Goal: Contribute content

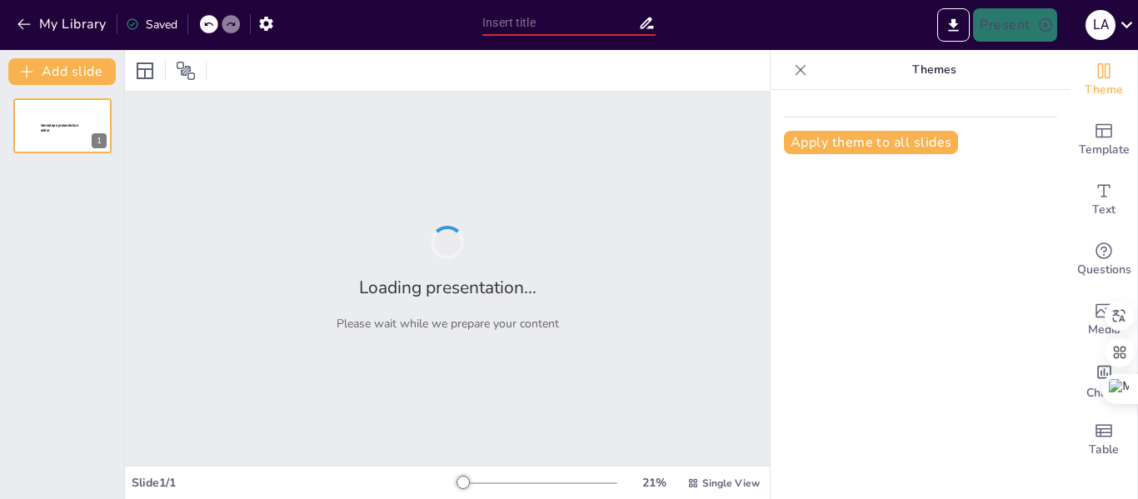
type input "Centrales Hidroeléctricas: Principios y Funcionamiento de la Energía Hidráulica"
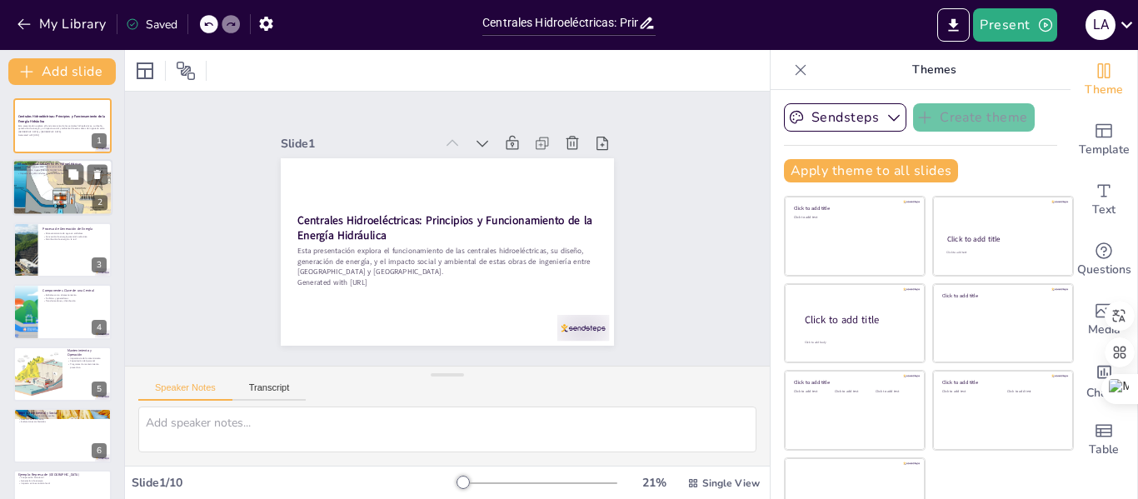
click at [29, 183] on div at bounding box center [62, 188] width 100 height 60
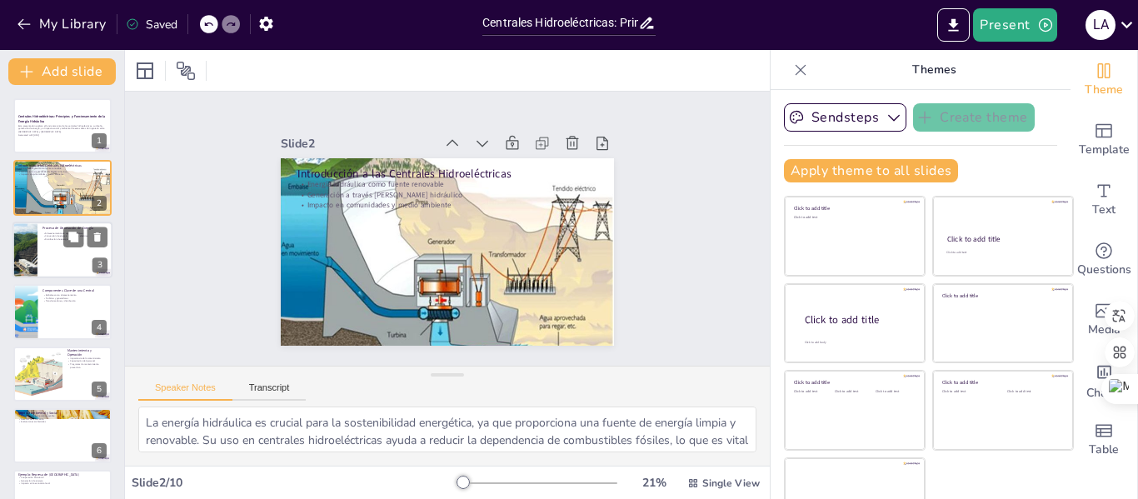
click at [40, 240] on div at bounding box center [62, 250] width 100 height 57
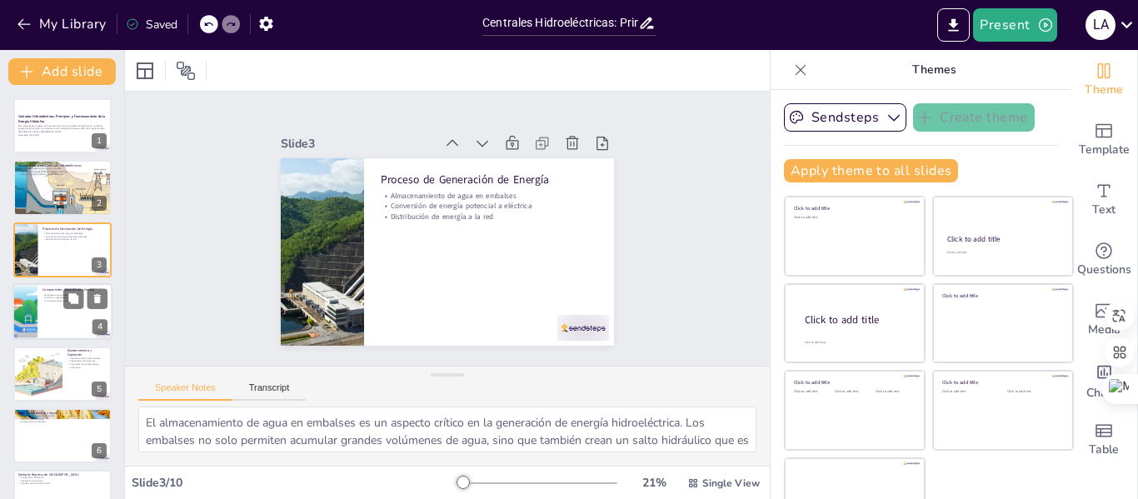
click at [43, 297] on p "Turbinas y generadores" at bounding box center [74, 298] width 65 height 3
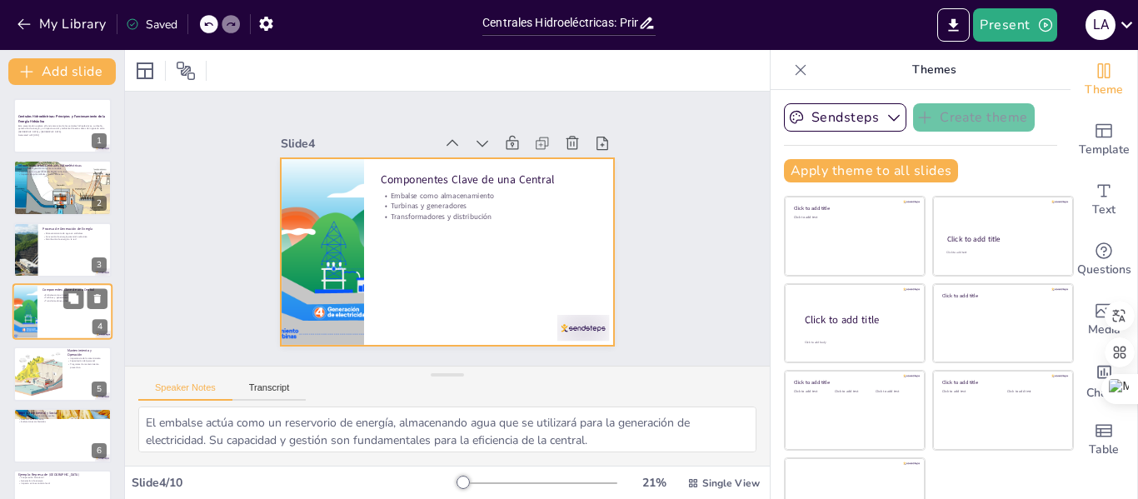
scroll to position [20, 0]
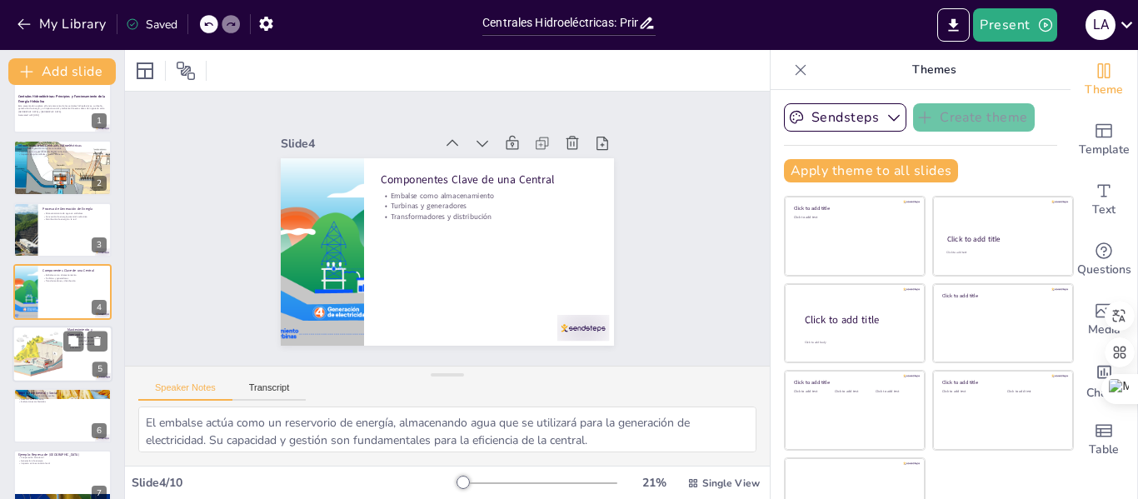
click at [27, 345] on div at bounding box center [38, 354] width 100 height 57
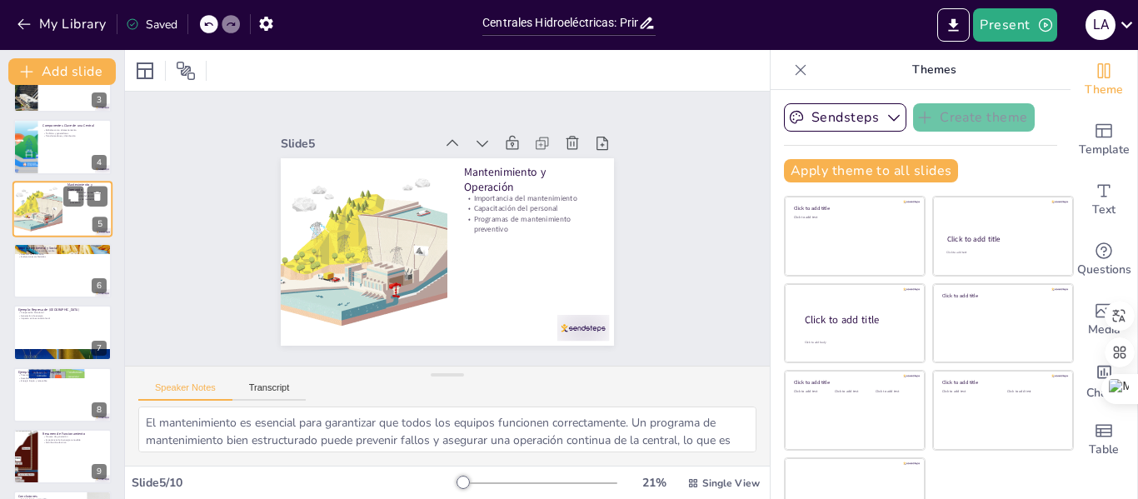
click at [27, 345] on div at bounding box center [62, 332] width 98 height 55
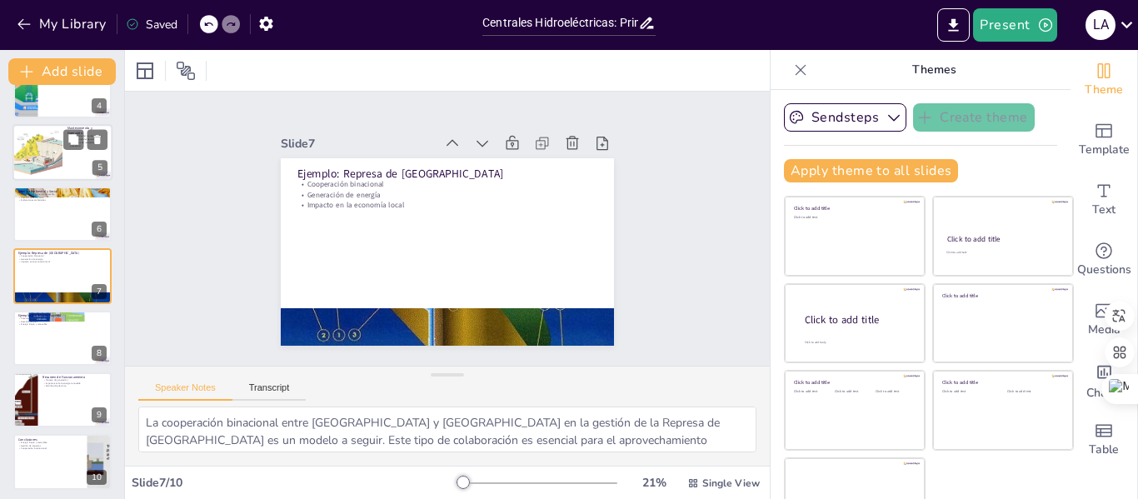
scroll to position [226, 0]
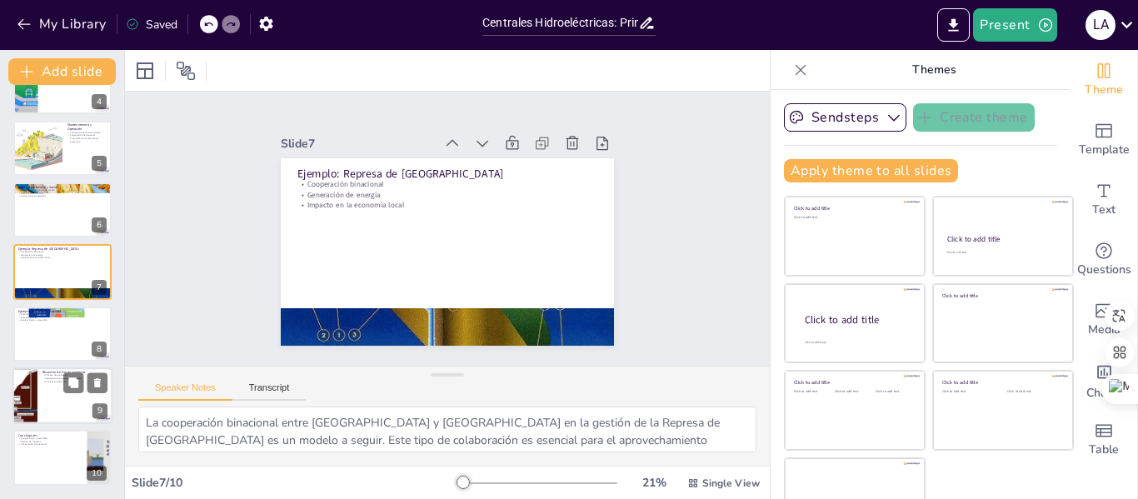
click at [32, 387] on div at bounding box center [25, 395] width 98 height 57
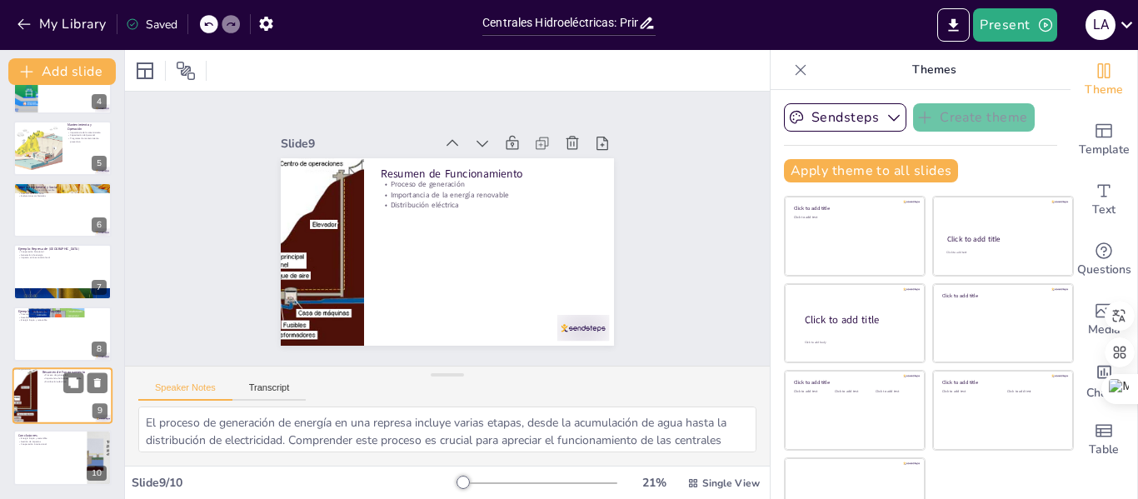
scroll to position [38, 0]
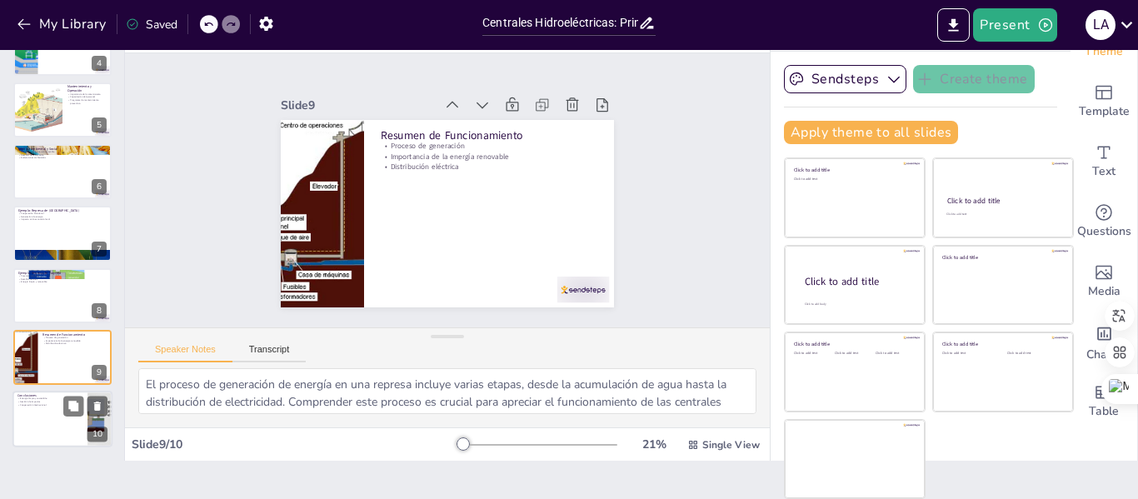
click at [33, 407] on div at bounding box center [62, 420] width 100 height 57
type textarea "La energía limpia y sostenible es esencial para el desarrollo futuro. Las centr…"
